Goal: Communication & Community: Ask a question

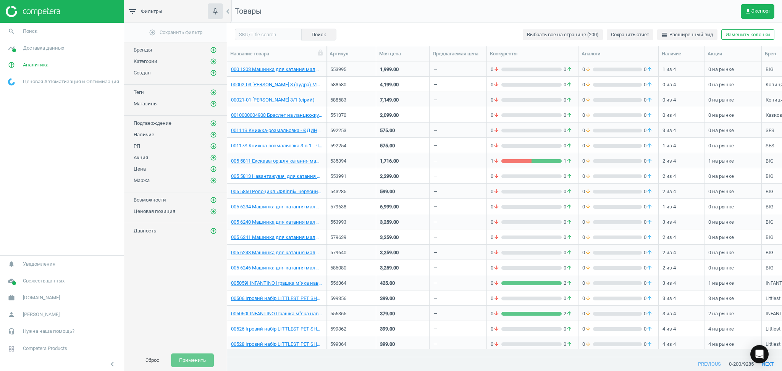
scroll to position [280, 547]
click at [758, 354] on icon "Open Intercom Messenger" at bounding box center [759, 355] width 9 height 10
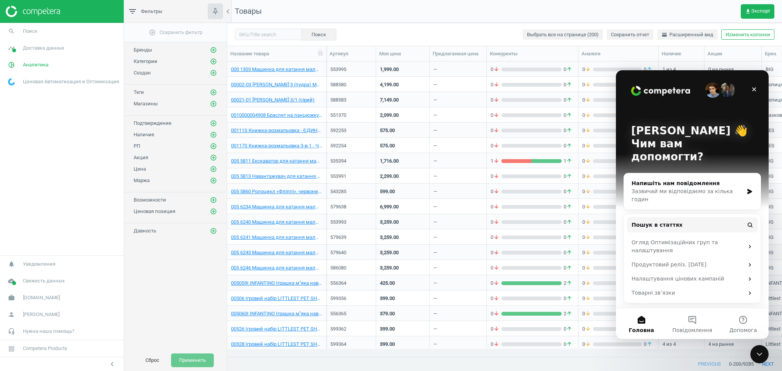
scroll to position [0, 0]
click at [653, 188] on div "Зазвичай ми відповідаємо за кілька годин" at bounding box center [688, 196] width 112 height 16
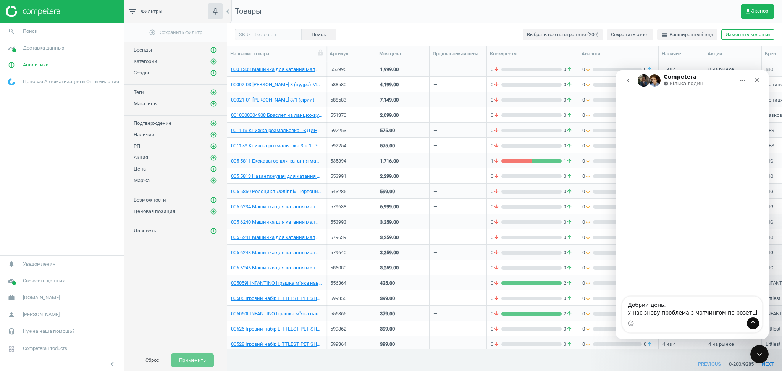
click at [728, 312] on textarea "Добрий день. У нас знову проблема з матчингом по розетці" at bounding box center [693, 307] width 140 height 21
click at [748, 308] on textarea "Добрий день. У нас знову проблема з матчингом по [GEOGRAPHIC_DATA]" at bounding box center [693, 303] width 140 height 28
click at [742, 312] on textarea "Добрий день. У нас знову проблема з матчингом по [GEOGRAPHIC_DATA]" at bounding box center [693, 303] width 140 height 28
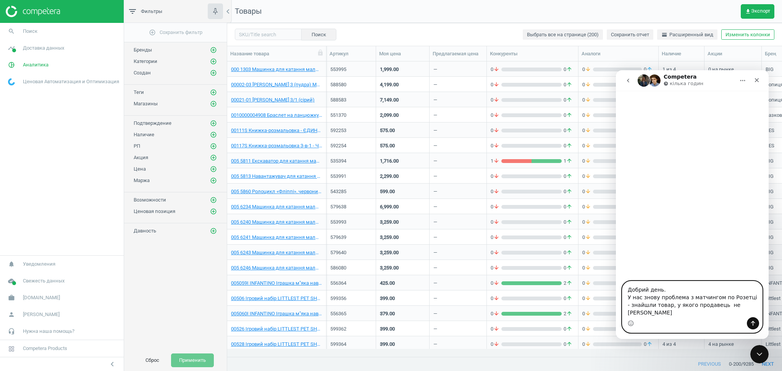
click at [719, 314] on textarea "Добрий день. У нас знову проблема з матчингом по Розетці - знайшли товар, у яко…" at bounding box center [693, 300] width 140 height 36
click at [742, 312] on textarea "Добрий день. У нас знову проблема з матчингом по Розетці - знайшли товар, у яко…" at bounding box center [693, 300] width 140 height 36
click at [737, 211] on div "Месенджер Intercom" at bounding box center [692, 186] width 153 height 191
click at [743, 314] on textarea "Добрий день. У нас знову проблема з матчингом по Розетці - знайшли товар, у яко…" at bounding box center [693, 300] width 140 height 36
click at [629, 314] on textarea "Добрий день. У нас знову проблема з матчингом по Розетці - знайшли товар, у яко…" at bounding box center [693, 300] width 140 height 36
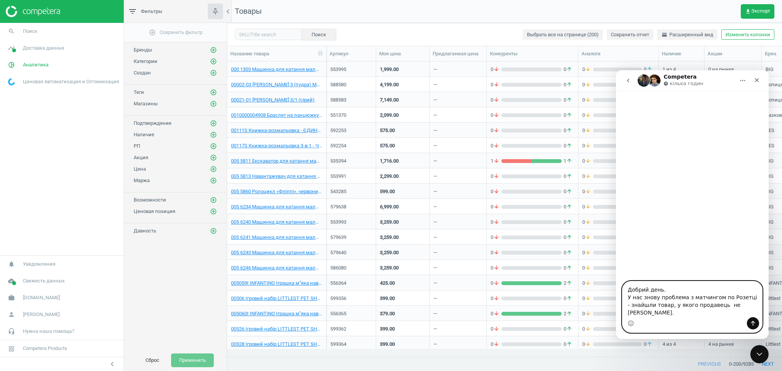
drag, startPoint x: 644, startPoint y: 306, endPoint x: 629, endPoint y: 305, distance: 15.3
click at [629, 305] on textarea "Добрий день. У нас знову проблема з матчингом по Розетці - знайшли товар, у яко…" at bounding box center [693, 300] width 140 height 36
drag, startPoint x: 644, startPoint y: 306, endPoint x: 672, endPoint y: 305, distance: 27.9
click at [672, 305] on textarea "Добрий день. Знову проблема з матчингом по Розетці - знайшли товар, у якого про…" at bounding box center [693, 300] width 140 height 36
click at [674, 307] on textarea "Добрий день. Знову у матчингом по Розетці - знайшли товар, у якого продавець не…" at bounding box center [693, 303] width 140 height 28
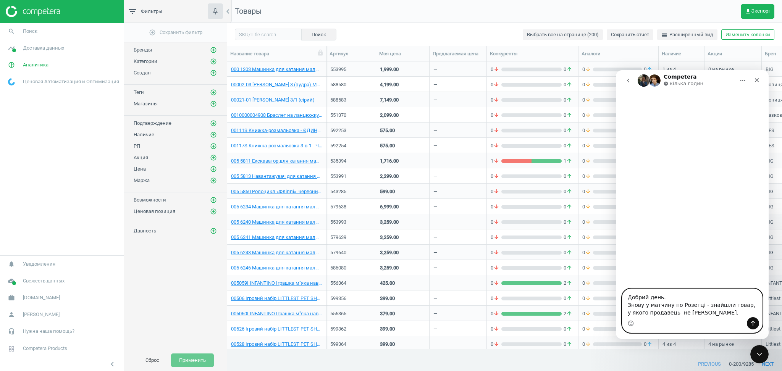
click at [699, 304] on textarea "Добрий день. Знову у матчину по Розетці - знайшли товар, у якого продавець не […" at bounding box center [693, 303] width 140 height 28
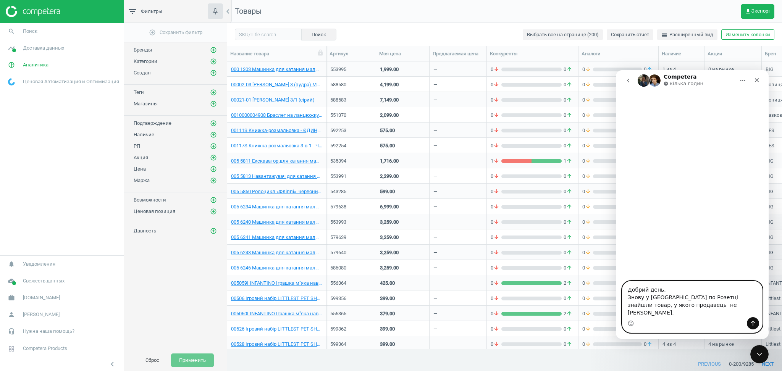
click at [690, 315] on textarea "Добрий день. Знову у [GEOGRAPHIC_DATA] по Розетці знайшли товар, у якого продав…" at bounding box center [693, 300] width 140 height 36
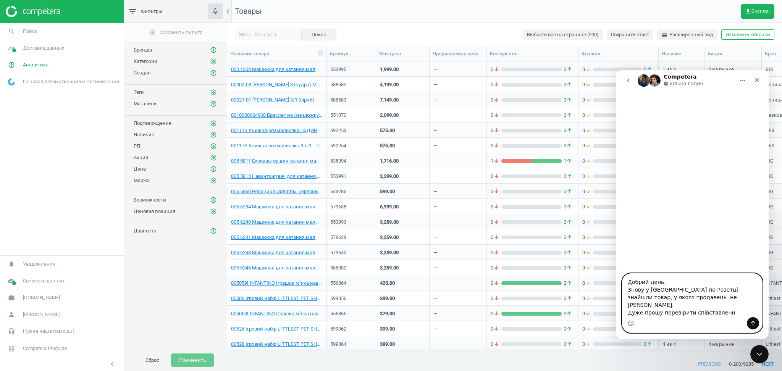
type textarea "Добрий день. Знову у [GEOGRAPHIC_DATA] по Розетці знайшли товар, у якого продав…"
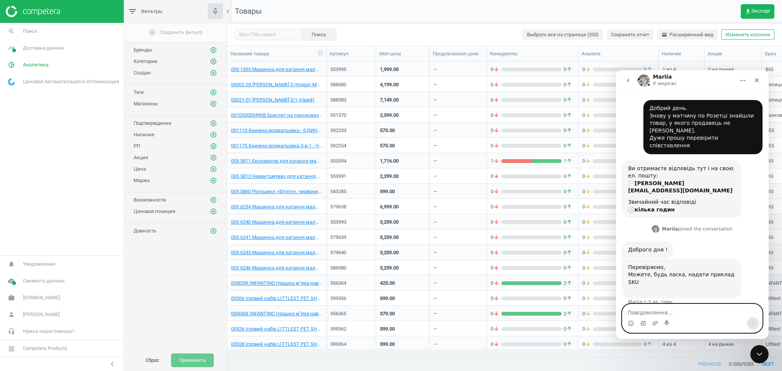
paste textarea "570630"
click at [629, 304] on textarea "570630" at bounding box center [693, 310] width 140 height 13
type textarea "SKU 570630"
click at [755, 319] on button "Надіслати повідомлення…" at bounding box center [753, 323] width 12 height 12
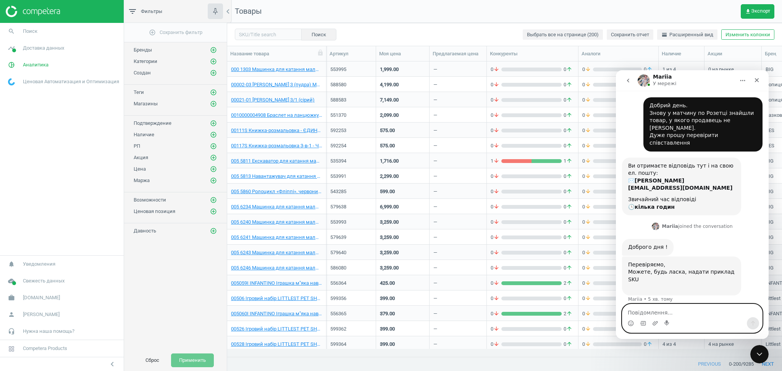
scroll to position [10, 0]
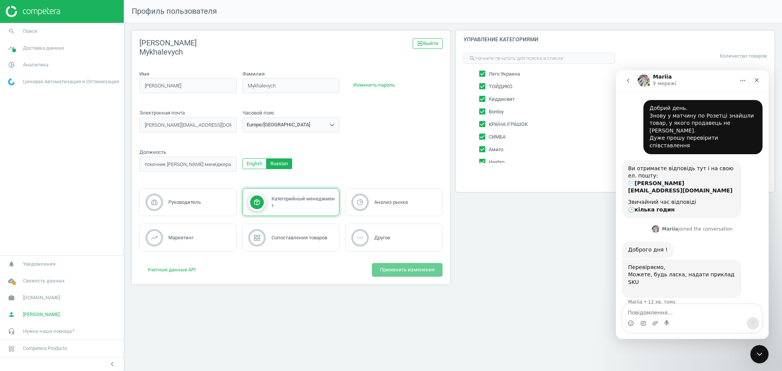
scroll to position [10, 0]
